Goal: Task Accomplishment & Management: Use online tool/utility

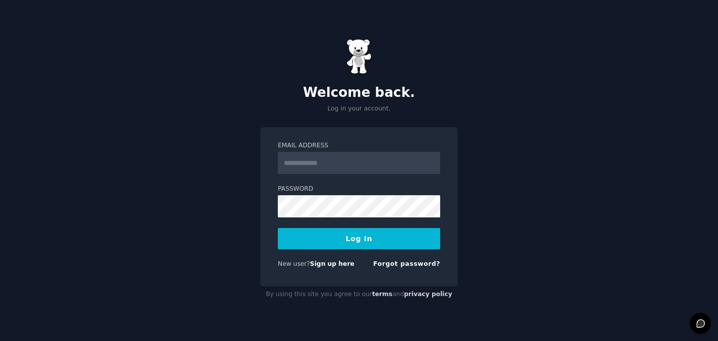
type input "**********"
click at [357, 234] on button "Log In" at bounding box center [359, 238] width 162 height 21
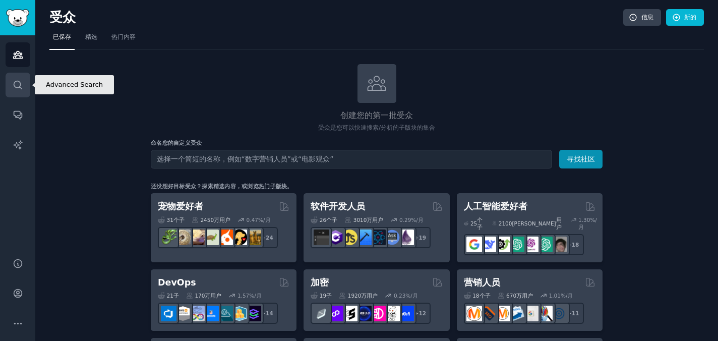
click at [15, 83] on icon "侧边栏" at bounding box center [18, 85] width 11 height 11
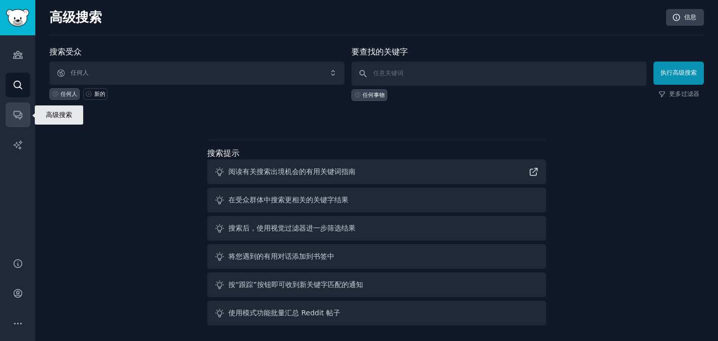
click at [20, 111] on icon "侧边栏" at bounding box center [18, 114] width 11 height 11
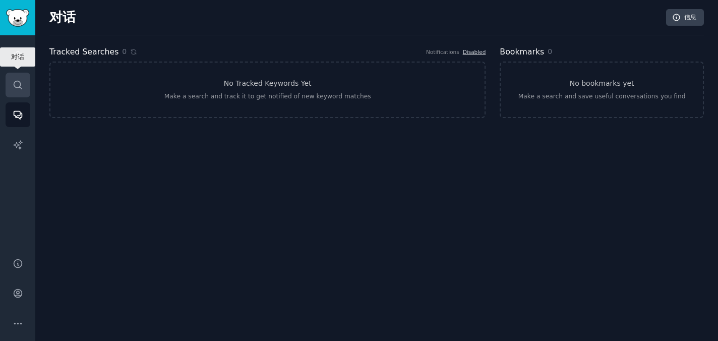
click at [20, 87] on icon "侧边栏" at bounding box center [18, 85] width 8 height 8
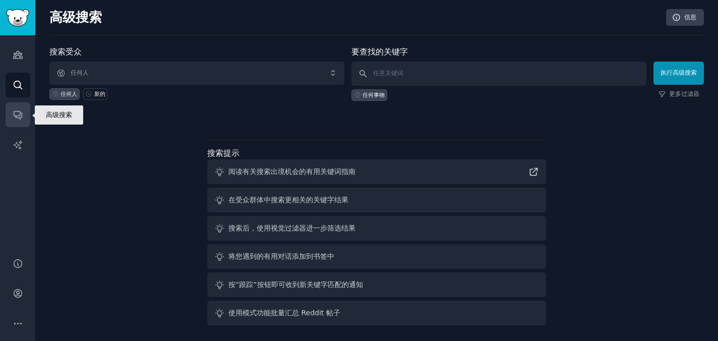
click at [21, 109] on icon "侧边栏" at bounding box center [18, 114] width 11 height 11
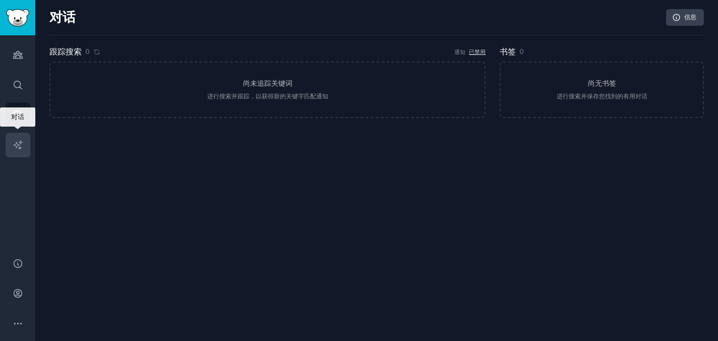
click at [16, 144] on icon "侧边栏" at bounding box center [18, 145] width 11 height 11
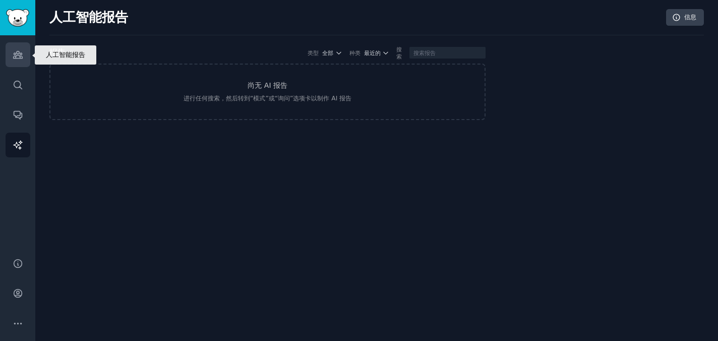
click at [18, 63] on link "受众" at bounding box center [18, 54] width 25 height 25
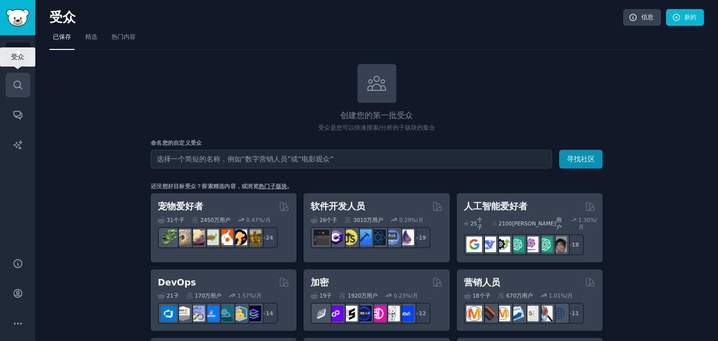
click at [14, 81] on icon "侧边栏" at bounding box center [18, 85] width 8 height 8
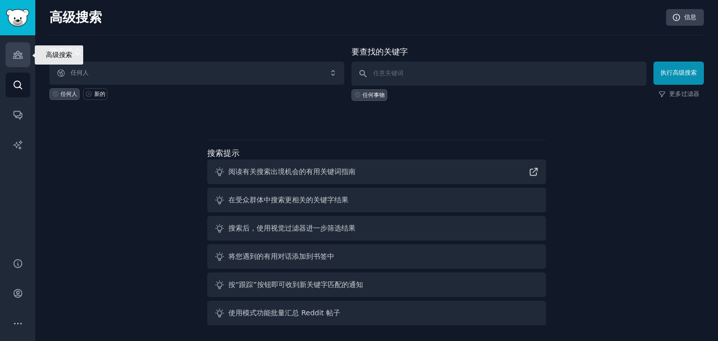
click at [13, 57] on icon "侧边栏" at bounding box center [18, 54] width 11 height 11
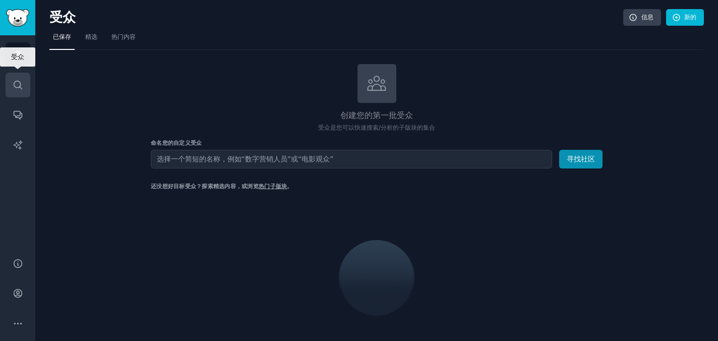
click at [14, 88] on icon "侧边栏" at bounding box center [18, 85] width 11 height 11
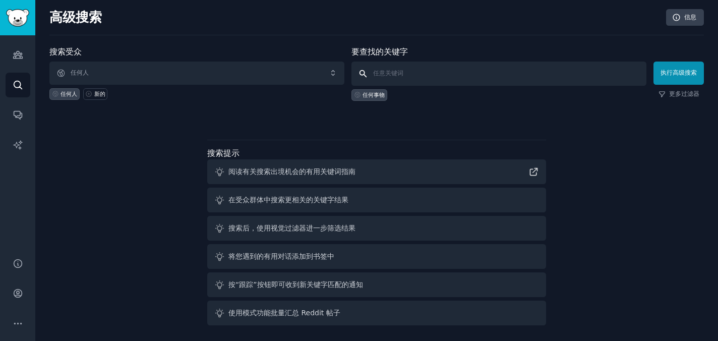
click at [382, 75] on input "text" at bounding box center [499, 74] width 295 height 24
click at [381, 75] on input "text" at bounding box center [499, 74] width 295 height 24
paste input "Sydney Sichuan Cuisine"
type input "Sydney Sichuan Cuisine"
click at [679, 74] on font "执行高级搜索" at bounding box center [679, 72] width 36 height 7
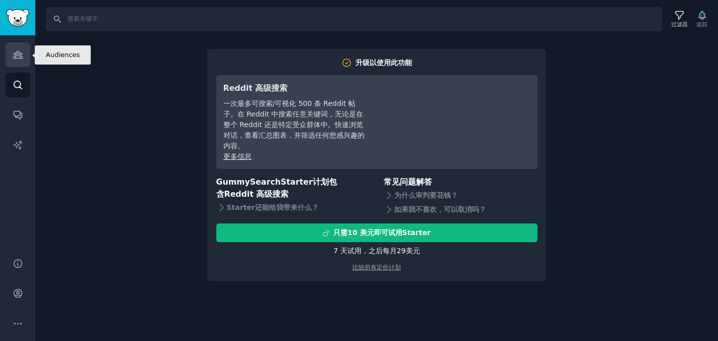
click at [18, 55] on icon "侧边栏" at bounding box center [18, 54] width 11 height 11
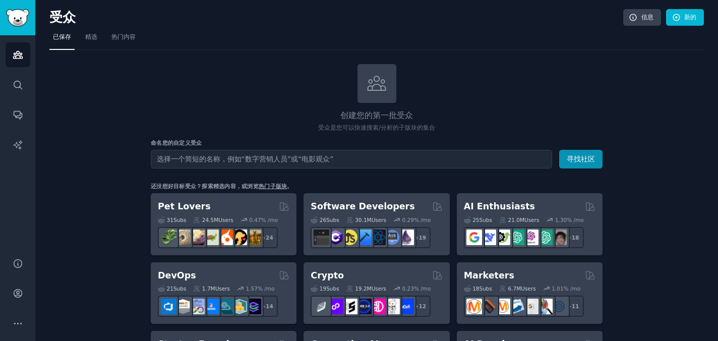
click at [191, 157] on input "text" at bounding box center [351, 159] width 401 height 19
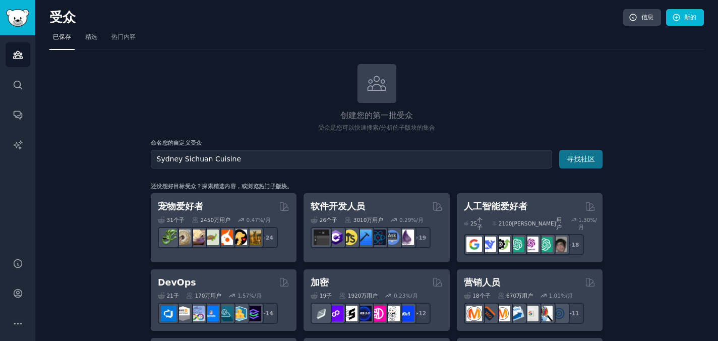
type input "Sydney Sichuan Cuisine"
click at [572, 161] on font "寻找社区" at bounding box center [581, 159] width 28 height 8
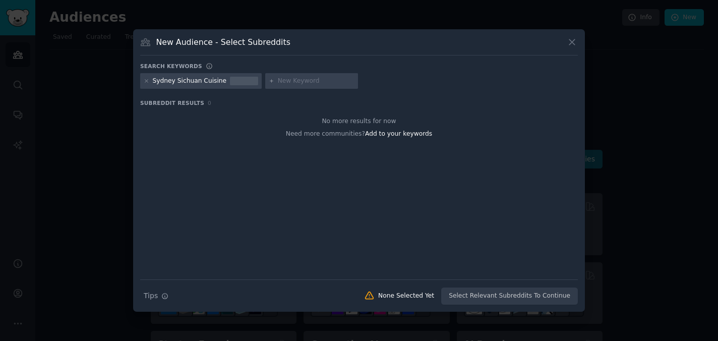
click at [383, 165] on div "No more results for now Need more communities? Add to your keywords" at bounding box center [359, 194] width 438 height 169
click at [224, 80] on div "Sydney Sichuan Cuisine" at bounding box center [201, 81] width 122 height 16
click at [147, 82] on icon at bounding box center [146, 81] width 3 height 3
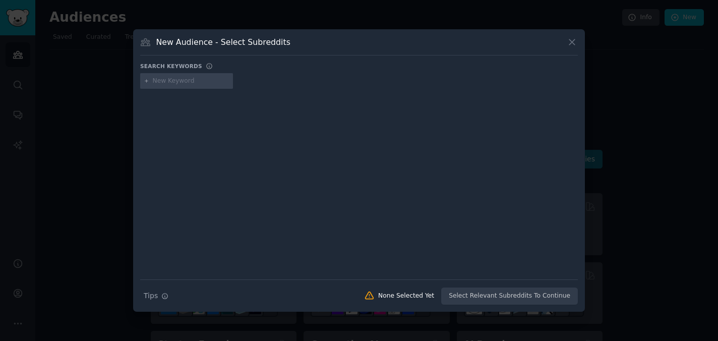
click at [162, 83] on input "text" at bounding box center [191, 81] width 77 height 9
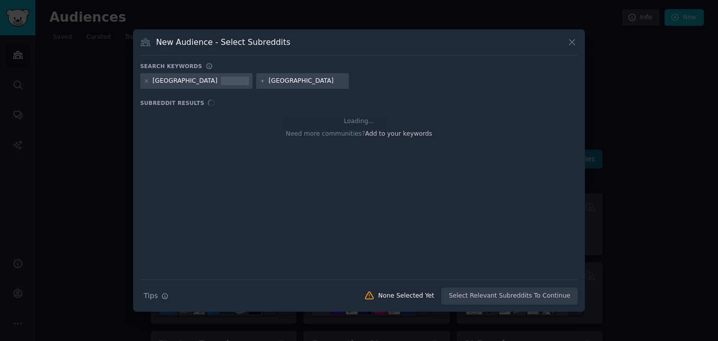
type input "sydney"
click at [221, 83] on div at bounding box center [235, 81] width 28 height 9
click at [269, 82] on input "sydney" at bounding box center [307, 81] width 77 height 9
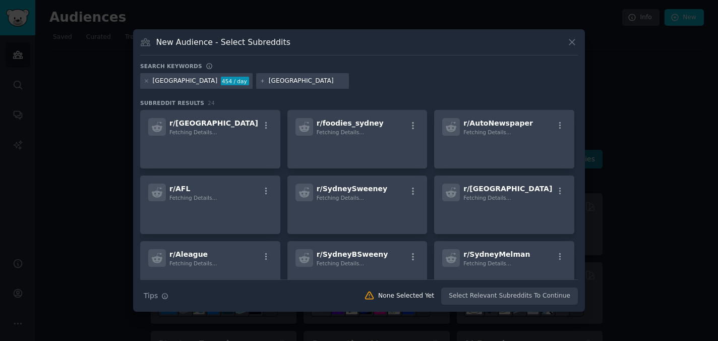
drag, startPoint x: 249, startPoint y: 82, endPoint x: 220, endPoint y: 81, distance: 28.8
click at [256, 81] on div "sydney" at bounding box center [302, 81] width 93 height 16
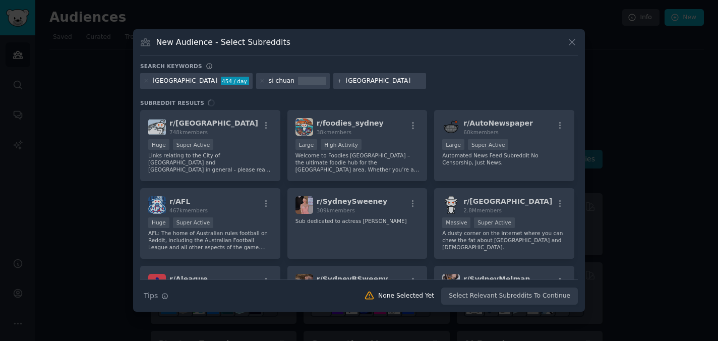
type input "sichuan"
click at [338, 81] on icon at bounding box center [339, 81] width 3 height 3
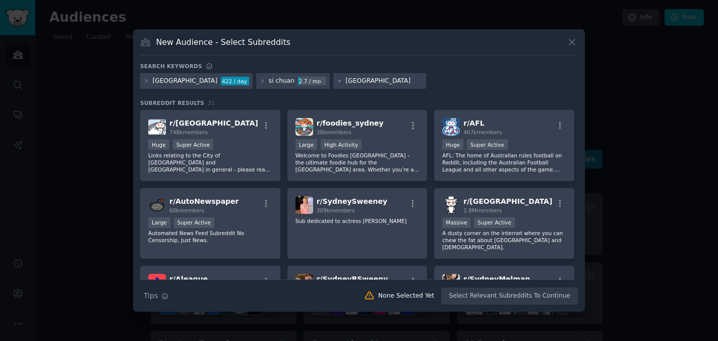
click at [375, 80] on div "sydney 422 / day si chuan 2.7 / mo sichuan" at bounding box center [359, 83] width 438 height 20
click at [365, 80] on input "sichuan" at bounding box center [384, 81] width 77 height 9
drag, startPoint x: 365, startPoint y: 80, endPoint x: 289, endPoint y: 81, distance: 75.1
click at [333, 81] on div "sichuan" at bounding box center [379, 81] width 93 height 16
click at [303, 64] on div "Search keywords" at bounding box center [359, 68] width 438 height 11
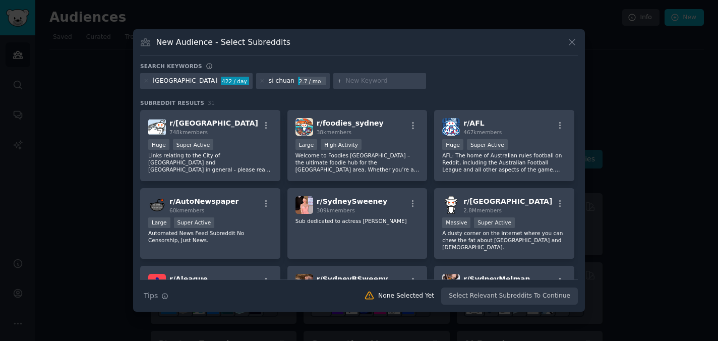
click at [269, 81] on div "si chuan" at bounding box center [282, 81] width 26 height 9
click at [260, 82] on icon at bounding box center [263, 81] width 6 height 6
click at [221, 84] on div "422 / day" at bounding box center [235, 81] width 28 height 9
click at [175, 80] on div "sydney 422 / day" at bounding box center [196, 81] width 112 height 16
click at [145, 82] on icon at bounding box center [146, 81] width 3 height 3
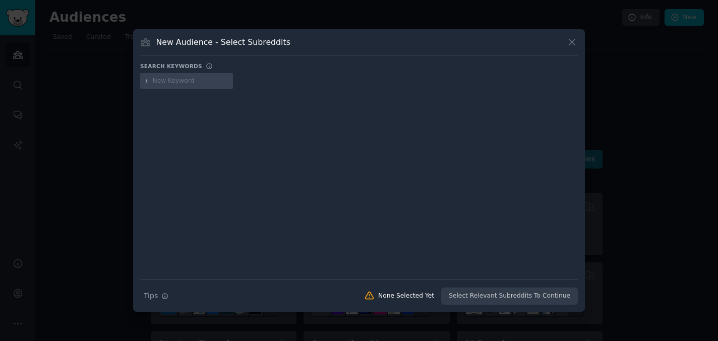
click at [177, 82] on input "text" at bounding box center [191, 81] width 77 height 9
type input "sydney sichuan"
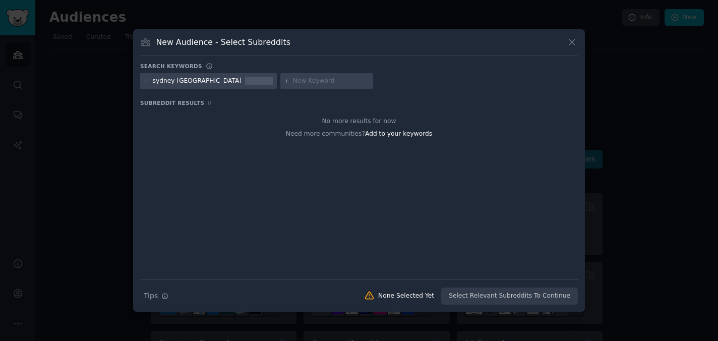
click at [197, 80] on div "sydney sichuan" at bounding box center [197, 81] width 89 height 9
click at [199, 82] on div "sydney sichuan" at bounding box center [208, 81] width 137 height 16
drag, startPoint x: 195, startPoint y: 80, endPoint x: 183, endPoint y: 80, distance: 12.1
click at [184, 80] on div "sydney sichuan" at bounding box center [197, 81] width 89 height 9
copy div "hua"
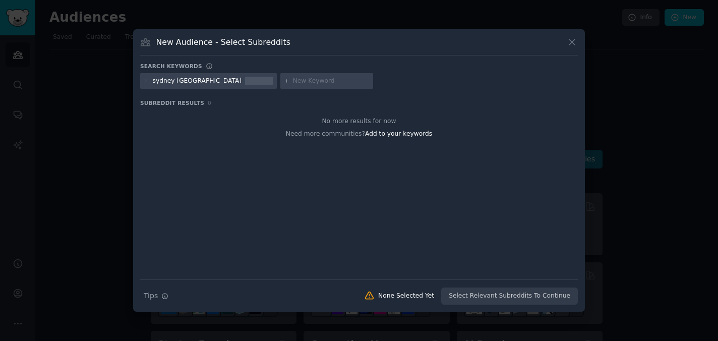
click at [335, 76] on div "sydney sichuan" at bounding box center [359, 83] width 438 height 20
click at [203, 76] on div "sydney sichuan" at bounding box center [208, 81] width 137 height 16
click at [196, 81] on div "sydney sichuan" at bounding box center [197, 81] width 89 height 9
click at [147, 83] on icon at bounding box center [147, 81] width 6 height 6
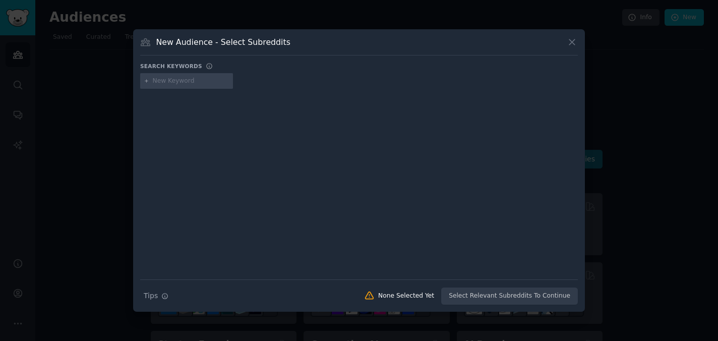
click at [162, 80] on input "text" at bounding box center [191, 81] width 77 height 9
type input "sydeny food"
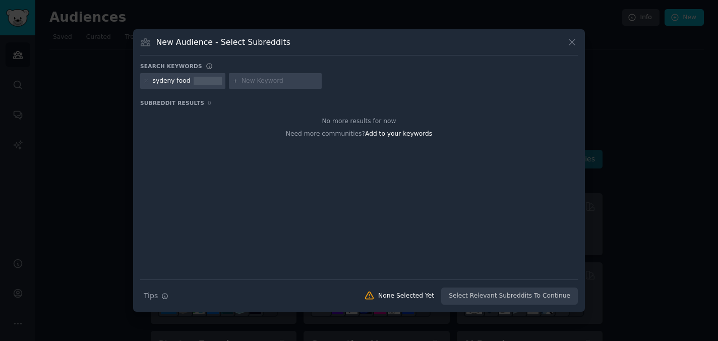
click at [145, 82] on icon at bounding box center [146, 81] width 3 height 3
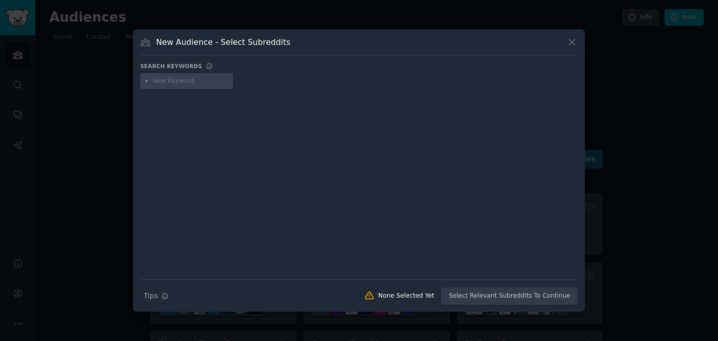
click at [153, 79] on input "text" at bounding box center [191, 81] width 77 height 9
type input "sydney sichuan"
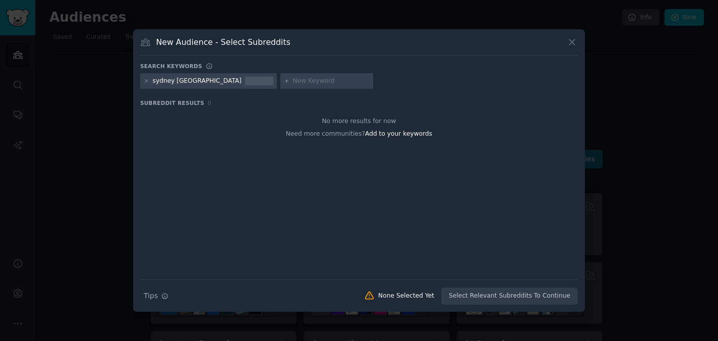
click at [143, 84] on div "sydney sichuan" at bounding box center [208, 81] width 137 height 16
click at [147, 83] on icon at bounding box center [147, 81] width 6 height 6
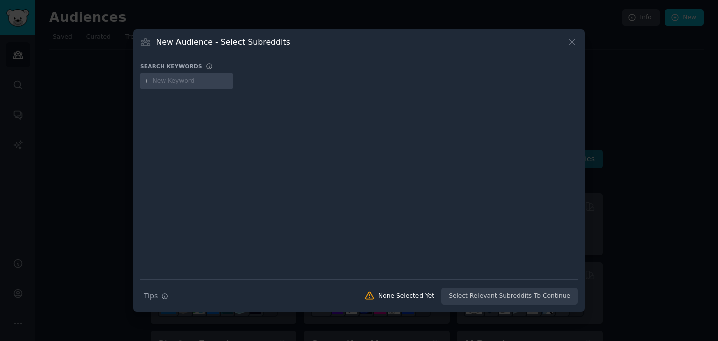
click at [165, 80] on input "text" at bounding box center [191, 81] width 77 height 9
type input "sydney fod"
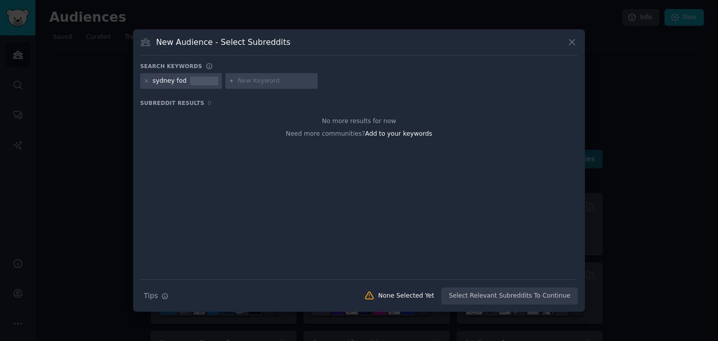
click at [184, 80] on div "sydney fod" at bounding box center [181, 81] width 82 height 16
click at [142, 82] on div "sydney fod" at bounding box center [181, 81] width 82 height 16
copy div "sydney"
click at [147, 82] on icon at bounding box center [146, 81] width 3 height 3
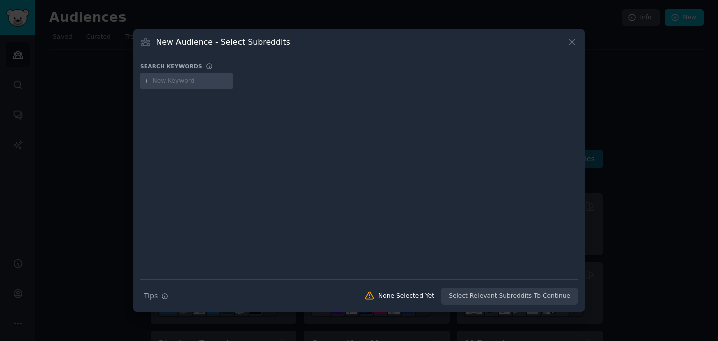
click at [166, 83] on input "text" at bounding box center [191, 81] width 77 height 9
type input "sydney food"
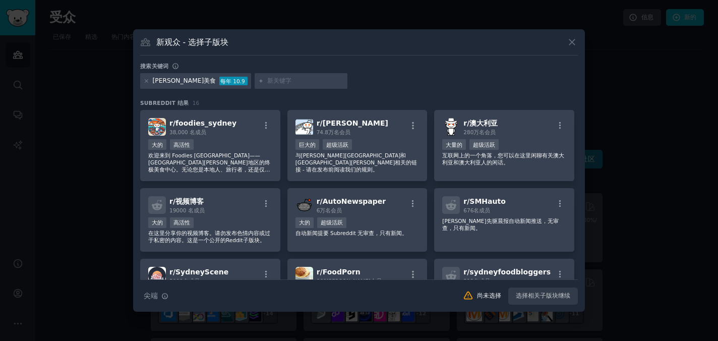
click at [458, 74] on div "悉尼美食 每年 10.9" at bounding box center [359, 83] width 438 height 20
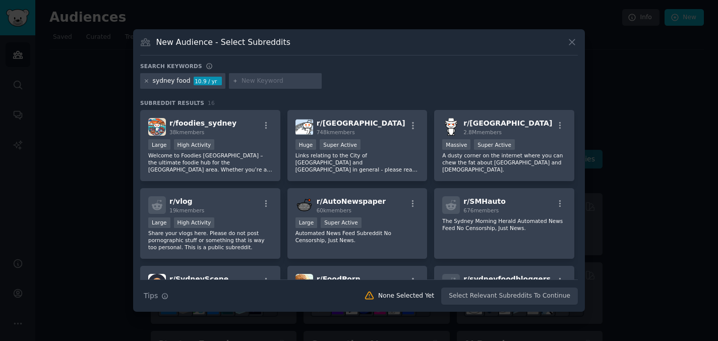
click at [147, 80] on icon at bounding box center [147, 81] width 6 height 6
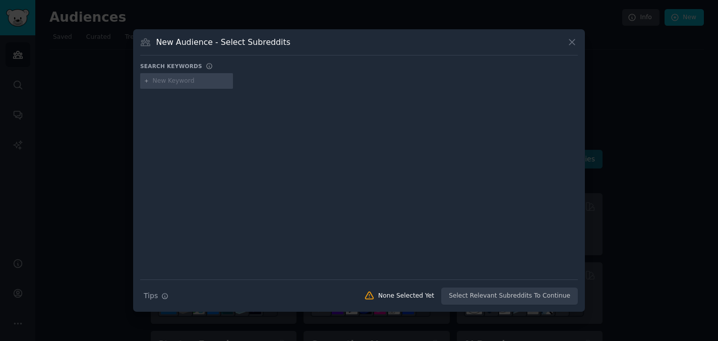
click at [161, 82] on input "text" at bounding box center [191, 81] width 77 height 9
type input "sydney"
click at [164, 99] on div at bounding box center [359, 176] width 438 height 169
click at [219, 100] on div at bounding box center [359, 176] width 438 height 169
click at [198, 81] on input "sydney" at bounding box center [191, 81] width 77 height 9
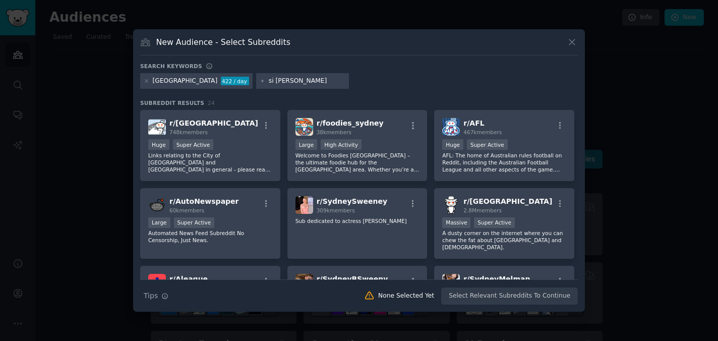
type input "si chuan"
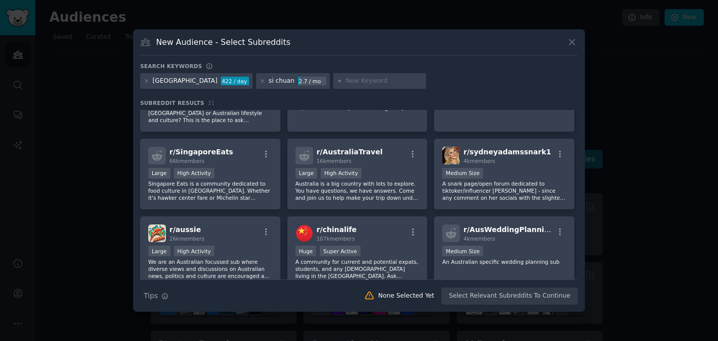
scroll to position [223, 0]
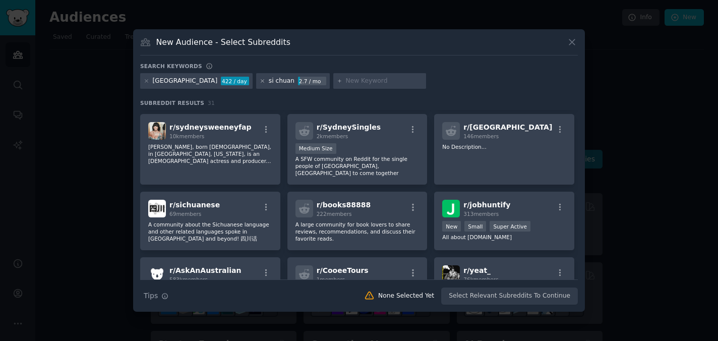
click at [261, 80] on icon at bounding box center [262, 81] width 3 height 3
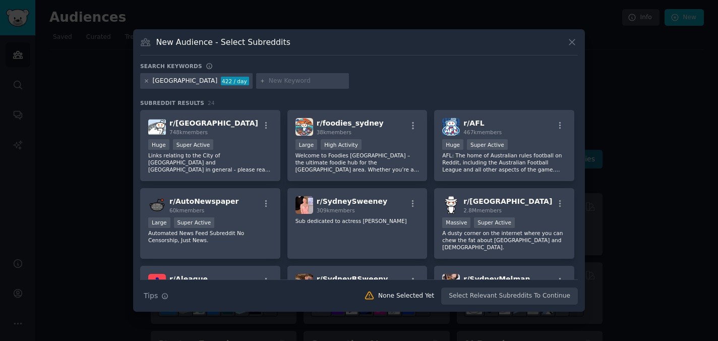
click at [146, 83] on icon at bounding box center [147, 81] width 6 height 6
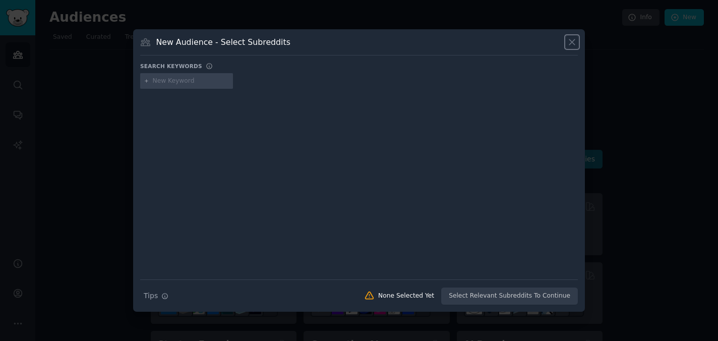
click at [570, 45] on icon at bounding box center [572, 42] width 11 height 11
